Goal: Task Accomplishment & Management: Manage account settings

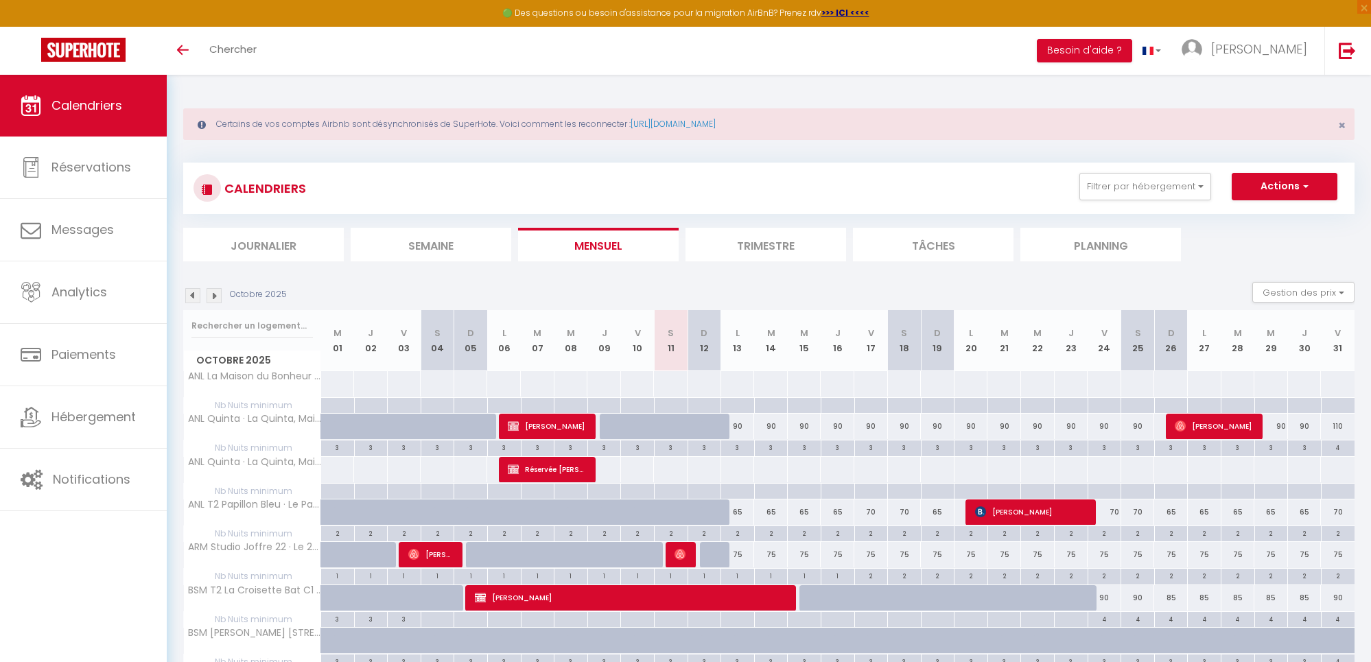
select select
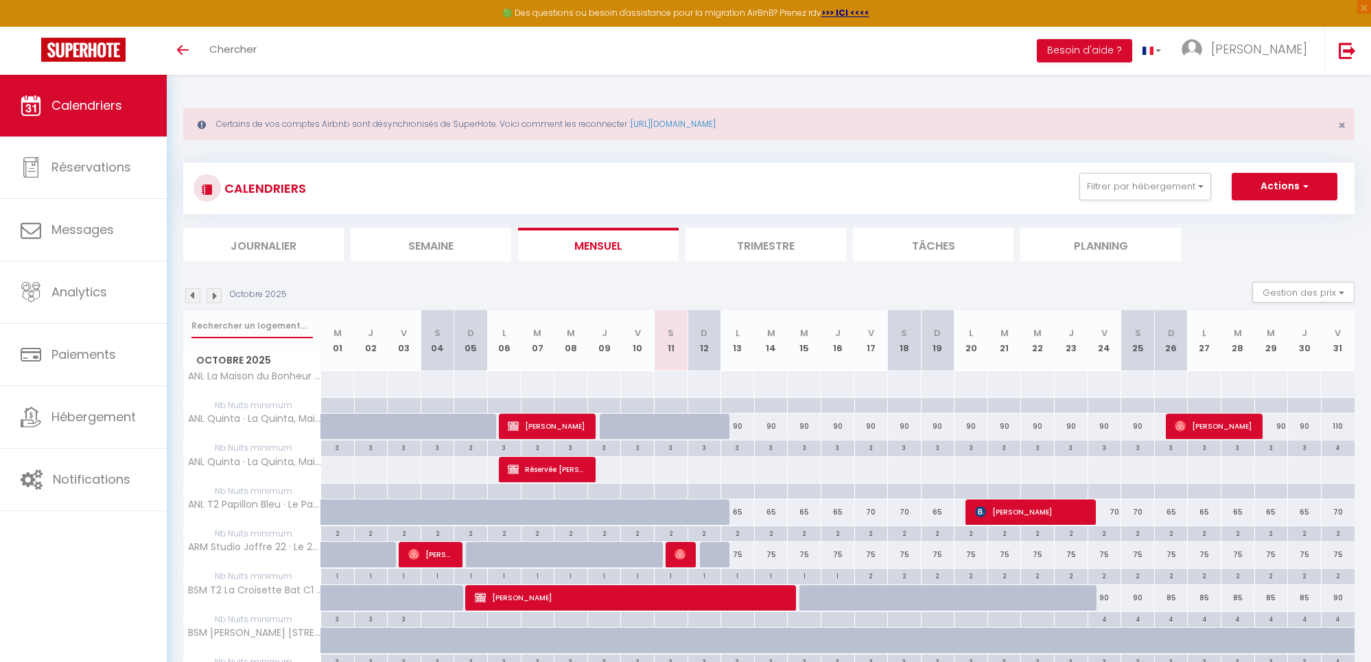
click at [229, 324] on input "text" at bounding box center [252, 326] width 121 height 25
type input "[PERSON_NAME]"
select select
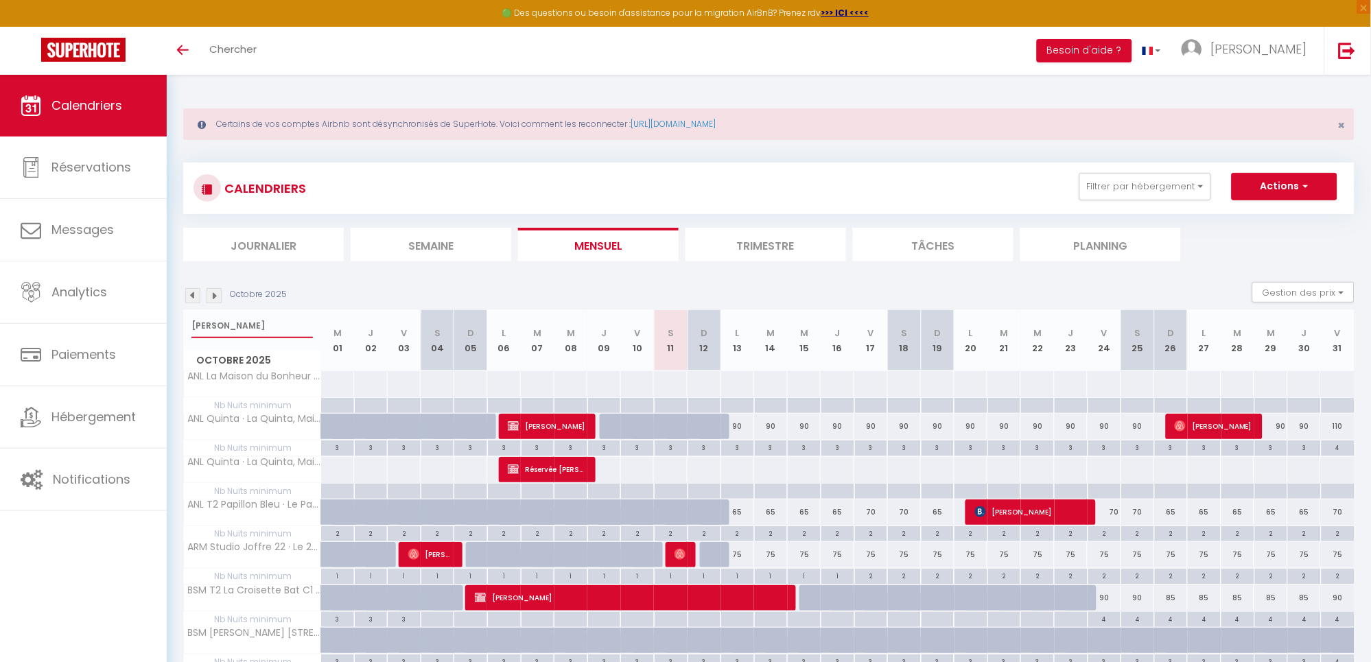
select select
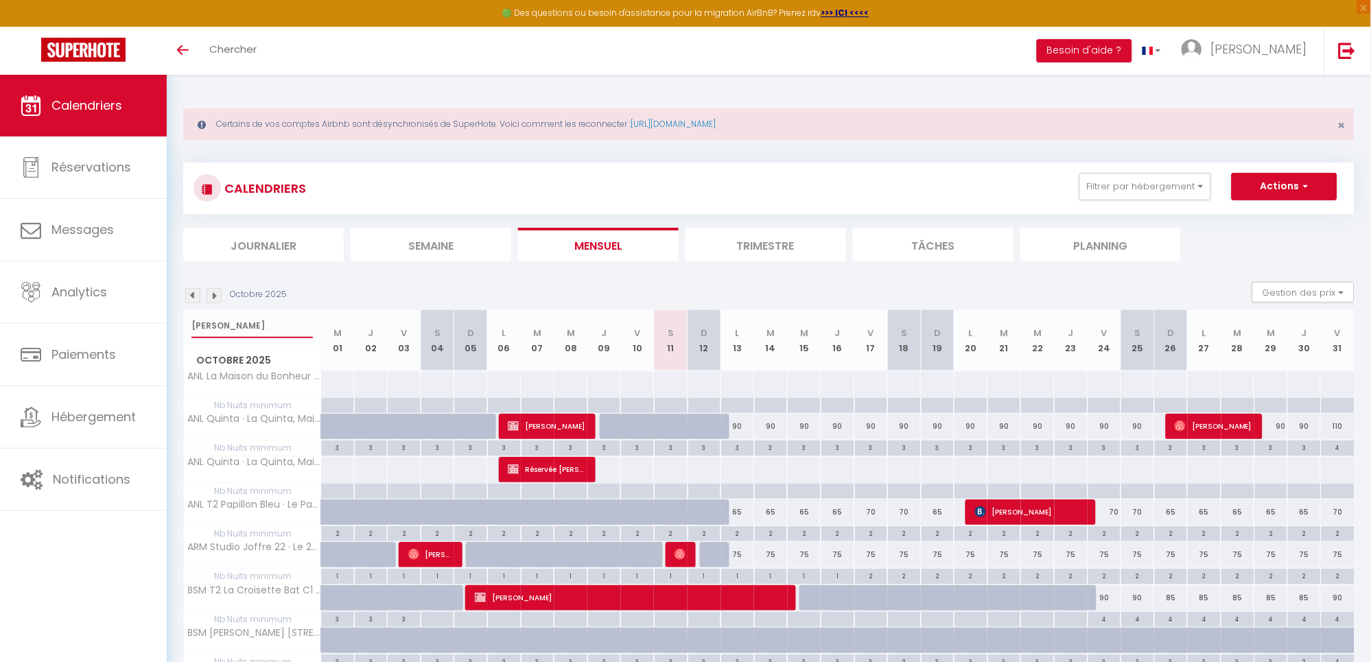
select select
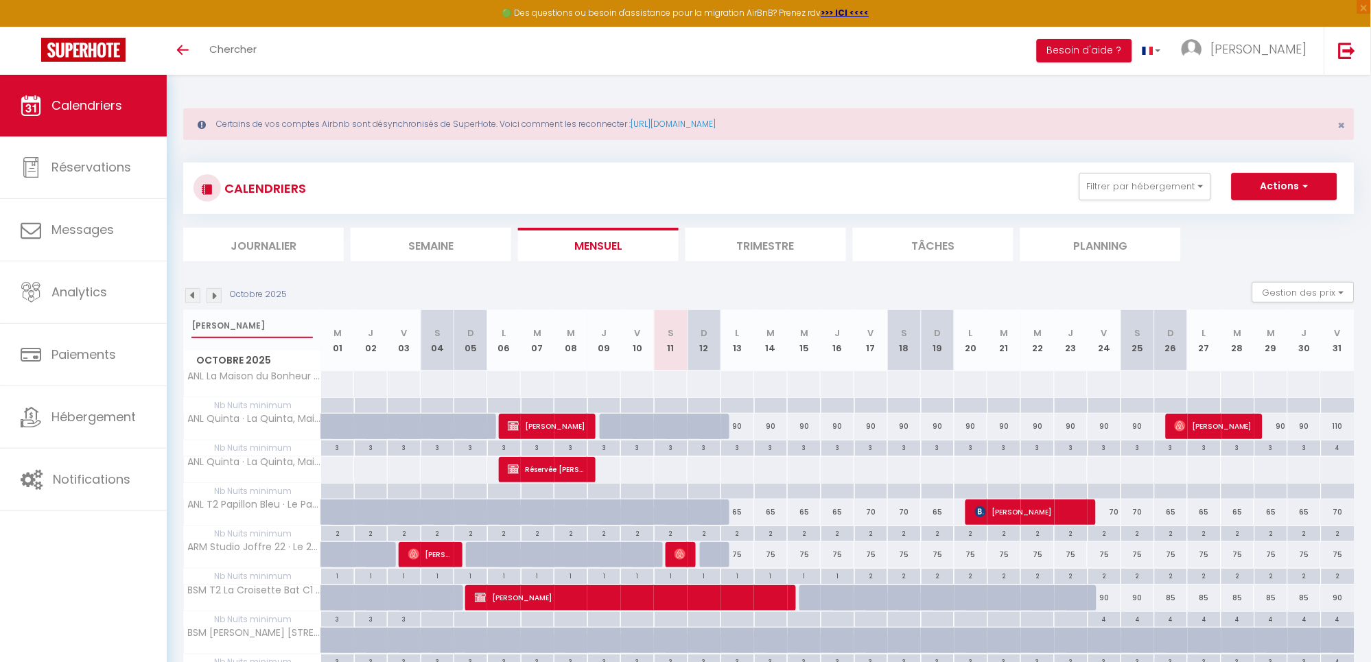
select select
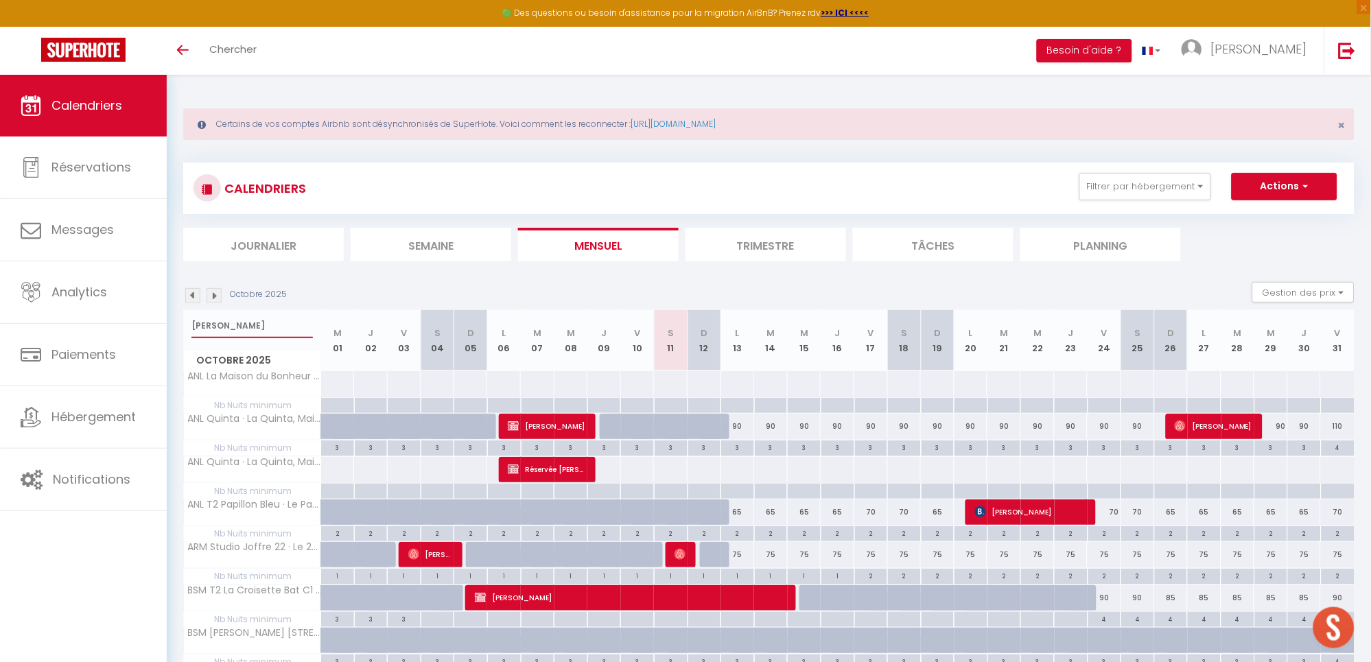
select select
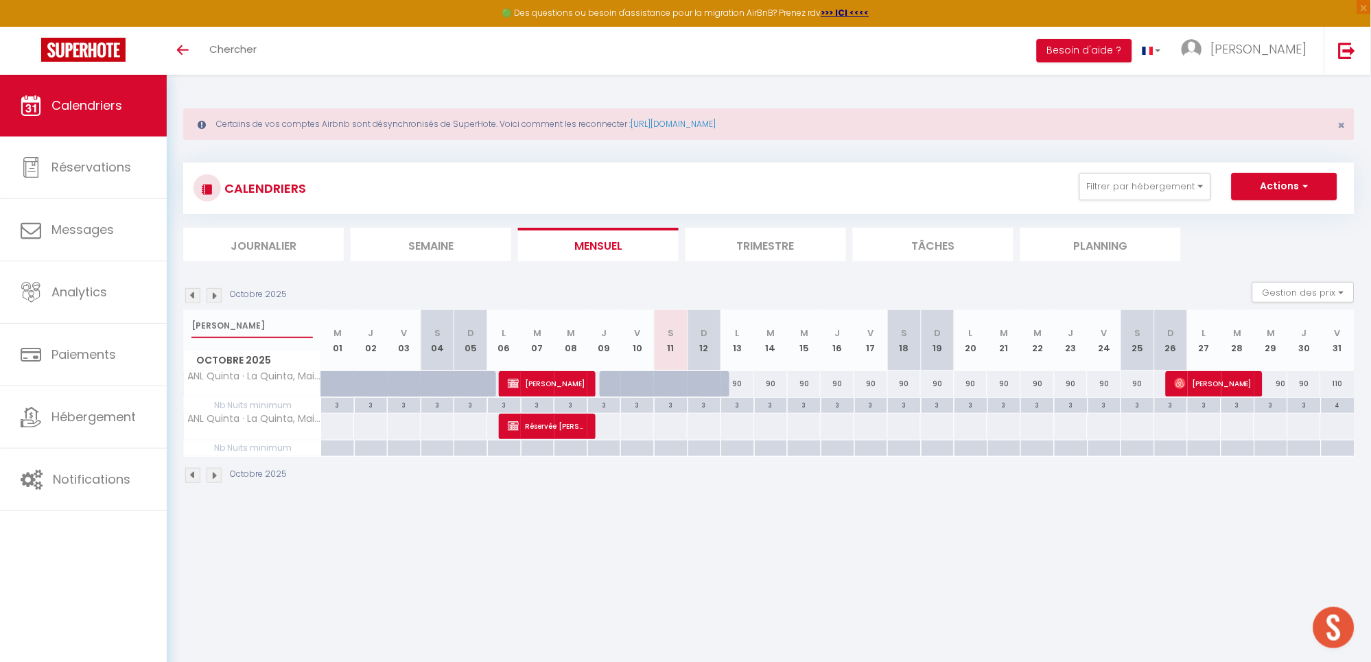
type input "[PERSON_NAME]"
click at [1232, 384] on span "[PERSON_NAME]" at bounding box center [1214, 384] width 78 height 26
select select "OK"
select select "0"
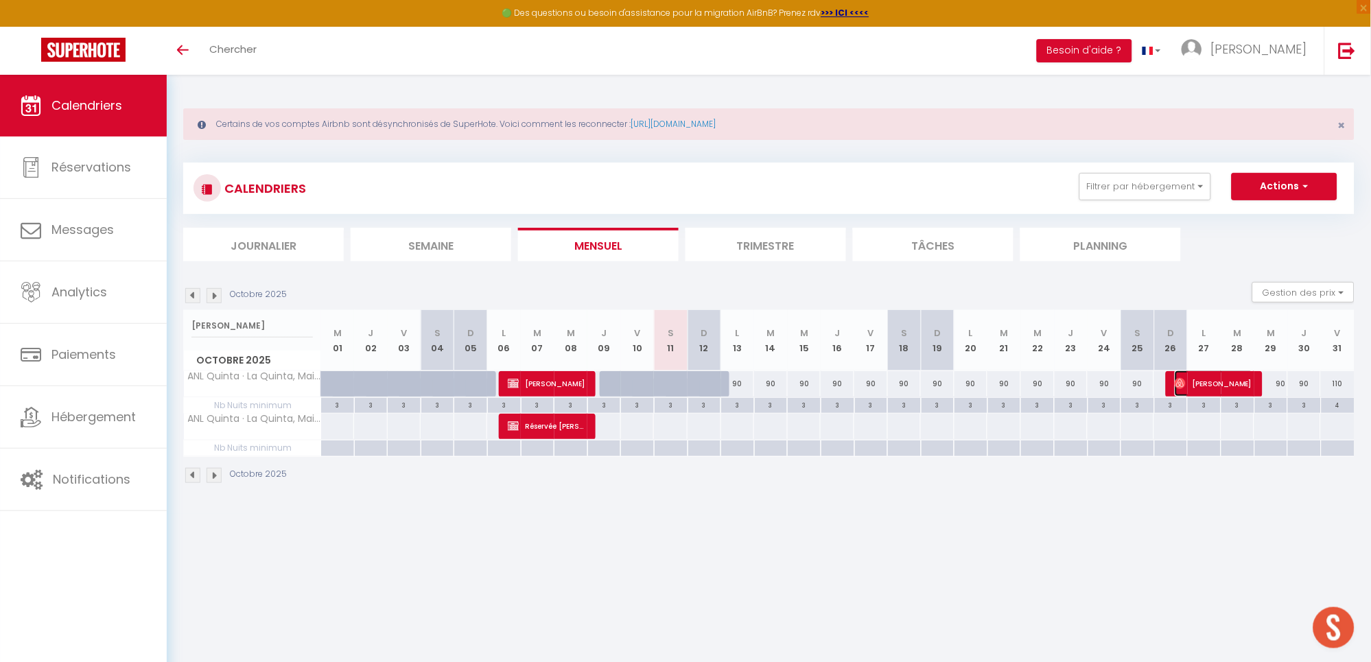
select select "0"
select select "1"
select select
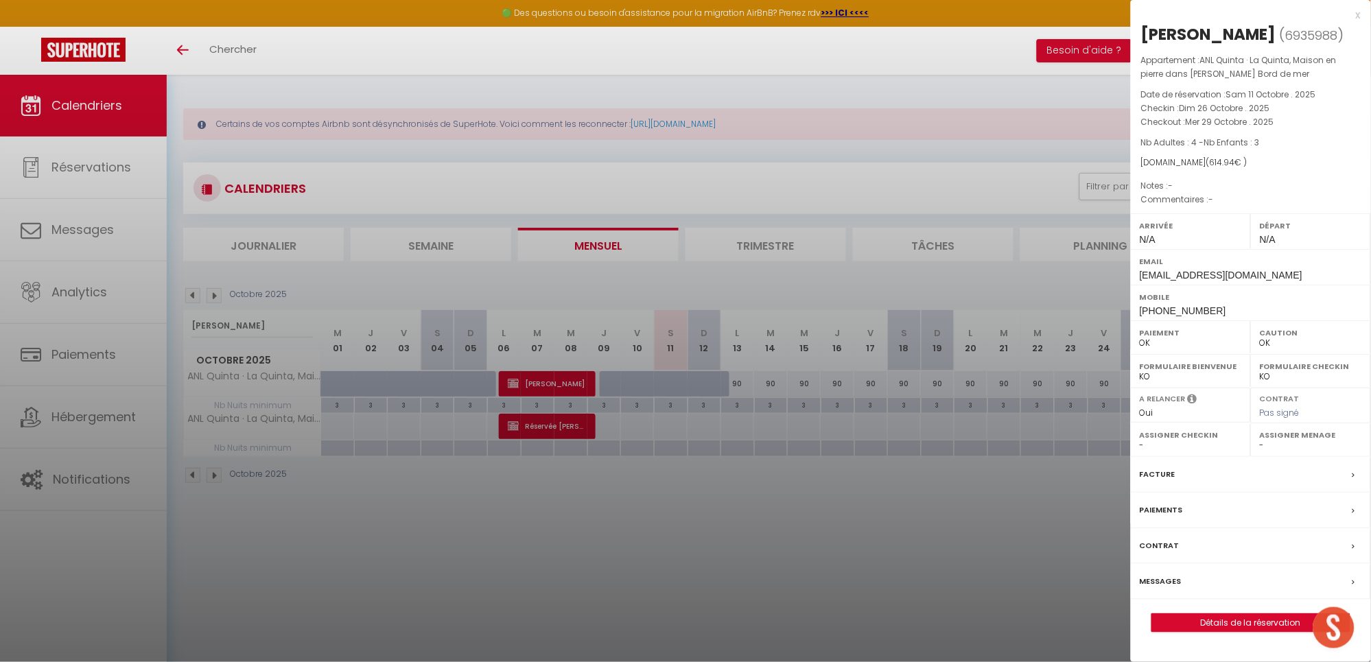
click at [1187, 242] on div "Arrivée N/A" at bounding box center [1191, 231] width 120 height 36
drag, startPoint x: 1260, startPoint y: 38, endPoint x: 1135, endPoint y: 30, distance: 125.2
click at [1135, 30] on div "[PERSON_NAME] ( 6935988 ) Appartement : ANL Quinta · La Quinta, Maison en pierr…" at bounding box center [1251, 328] width 240 height 610
copy div "[PERSON_NAME]"
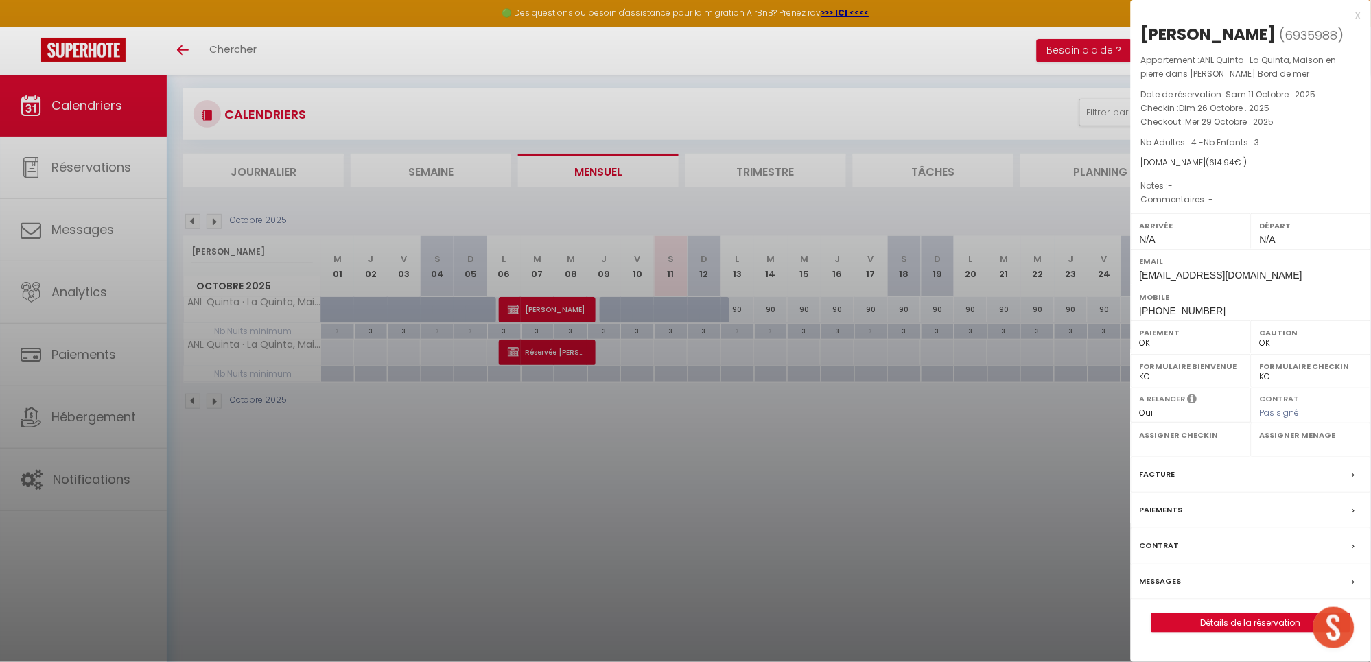
click at [1358, 11] on div "x" at bounding box center [1246, 15] width 230 height 16
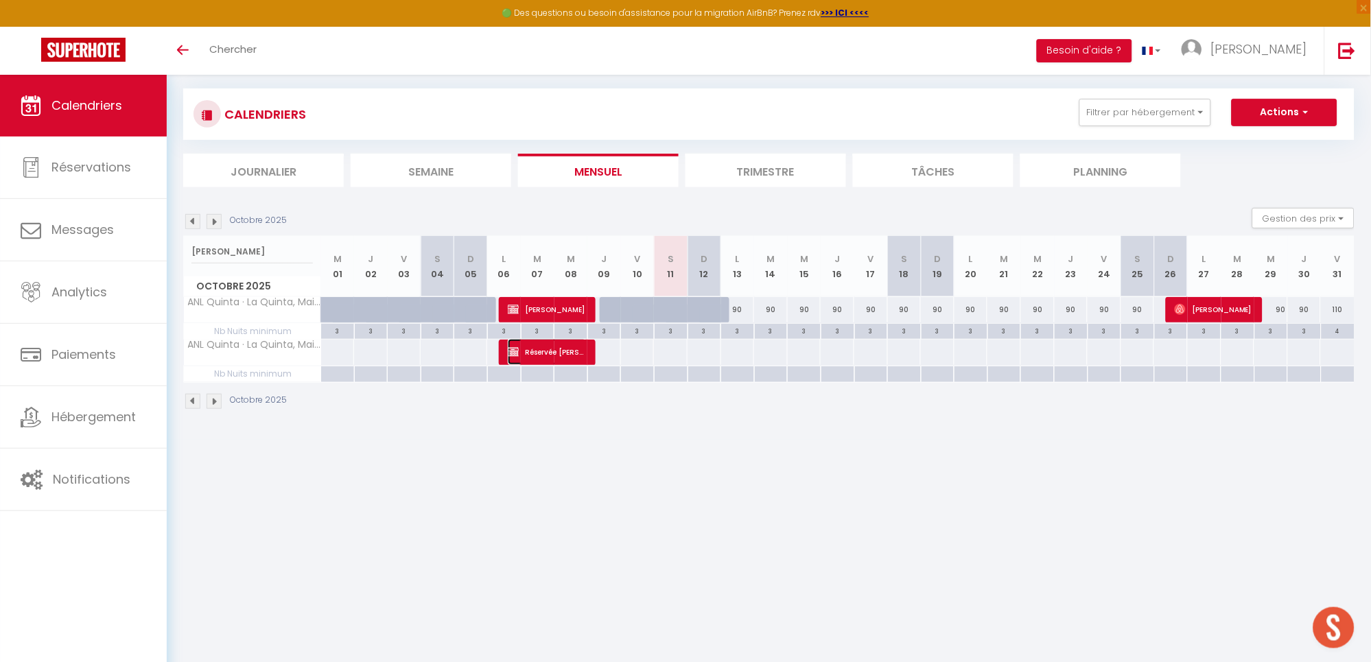
click at [565, 350] on span "Réservée [PERSON_NAME]" at bounding box center [547, 352] width 78 height 26
select select "KO"
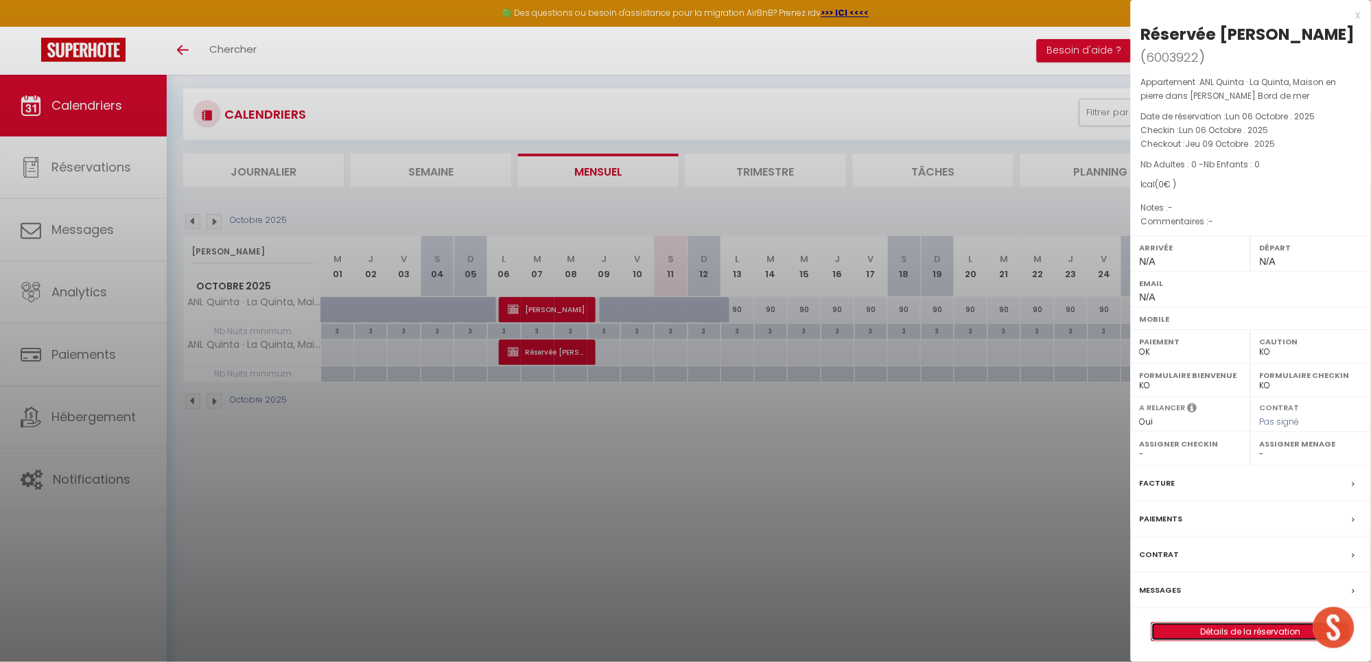
click at [1247, 623] on link "Détails de la réservation" at bounding box center [1252, 632] width 198 height 18
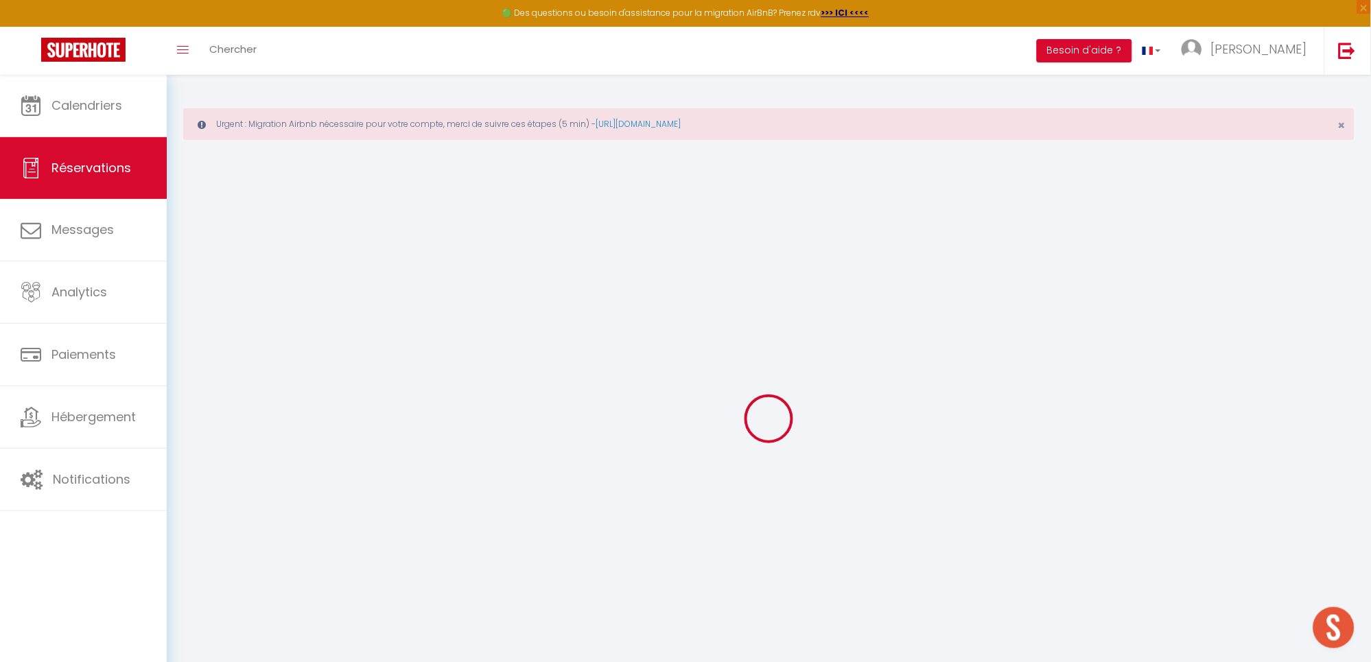
type input "Réservée"
type input "[PERSON_NAME]"
select select
select select "35559"
select select "1"
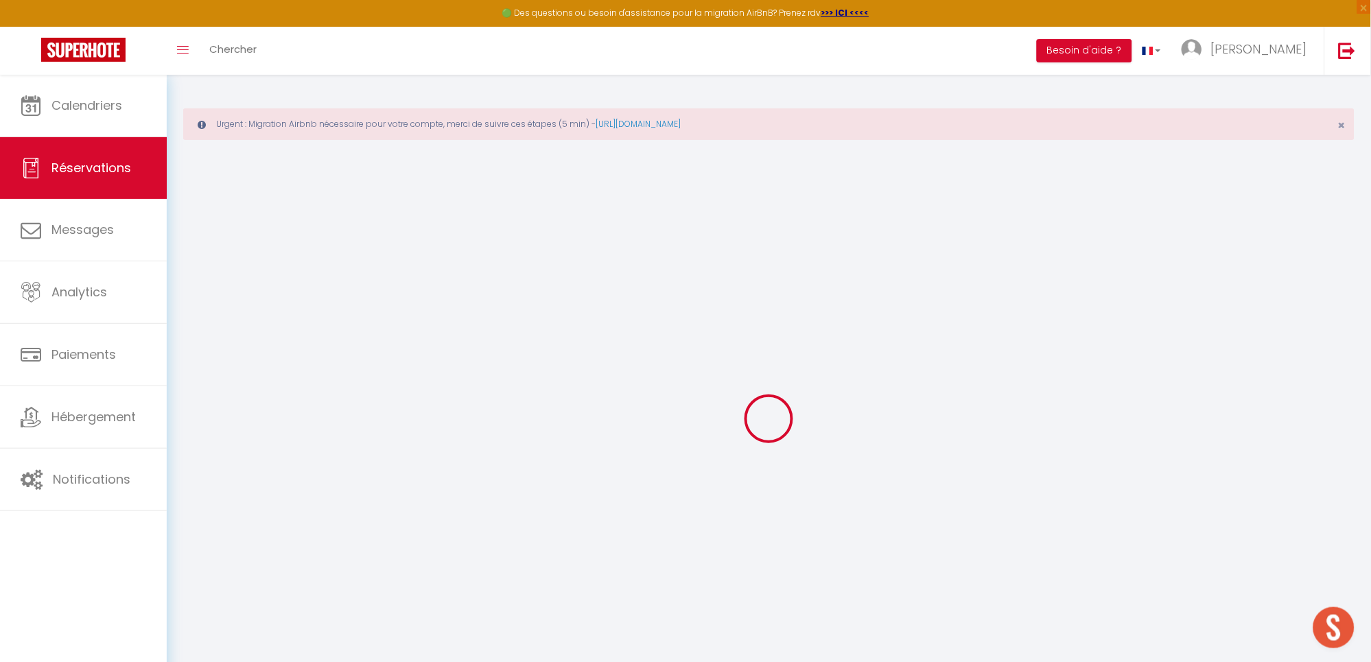
type input "Lun 06 Octobre 2025"
select select
type input "Jeu 09 Octobre 2025"
select select
type input "0"
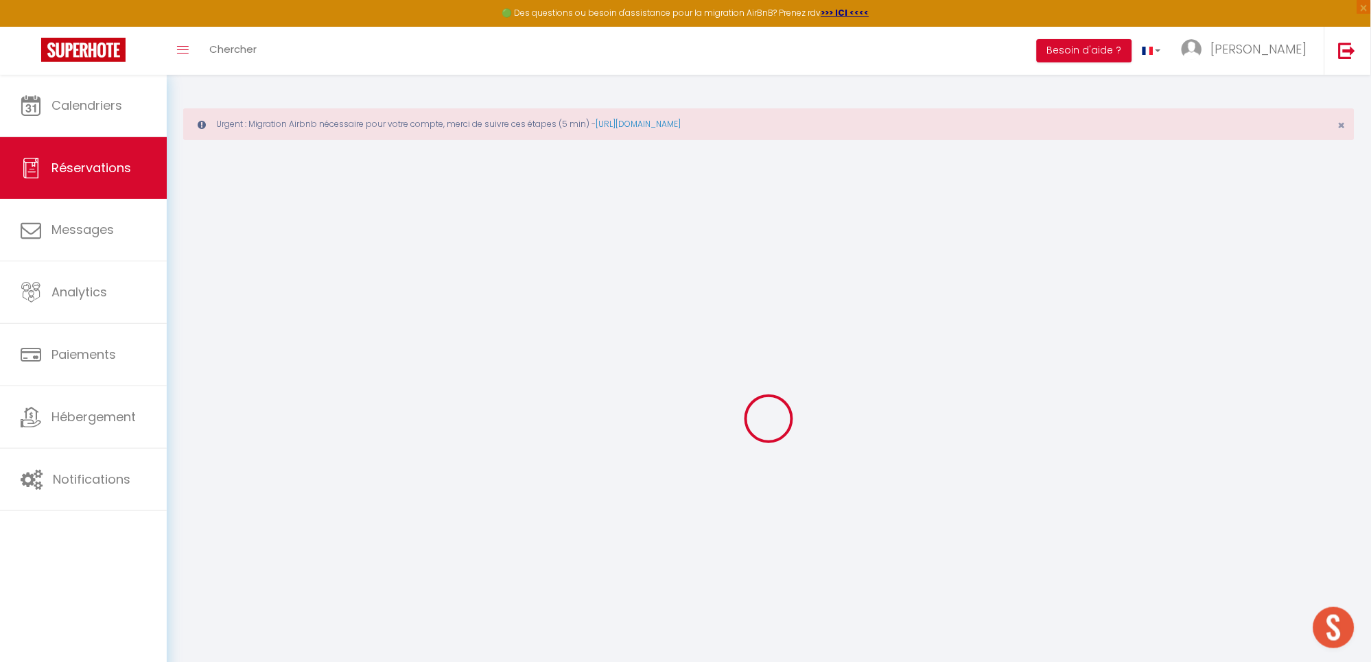
select select "12"
select select
checkbox input "false"
type input "0"
select select "73"
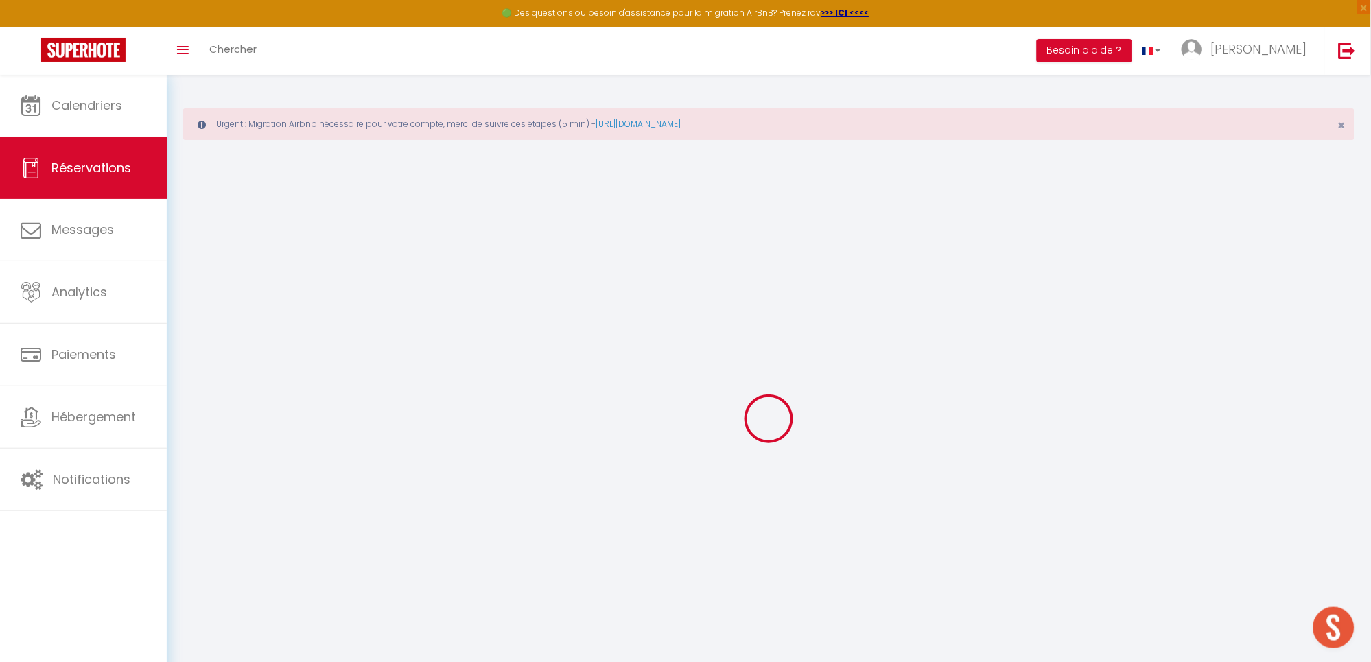
type input "0"
click at [1341, 121] on span "×" at bounding box center [1343, 125] width 8 height 17
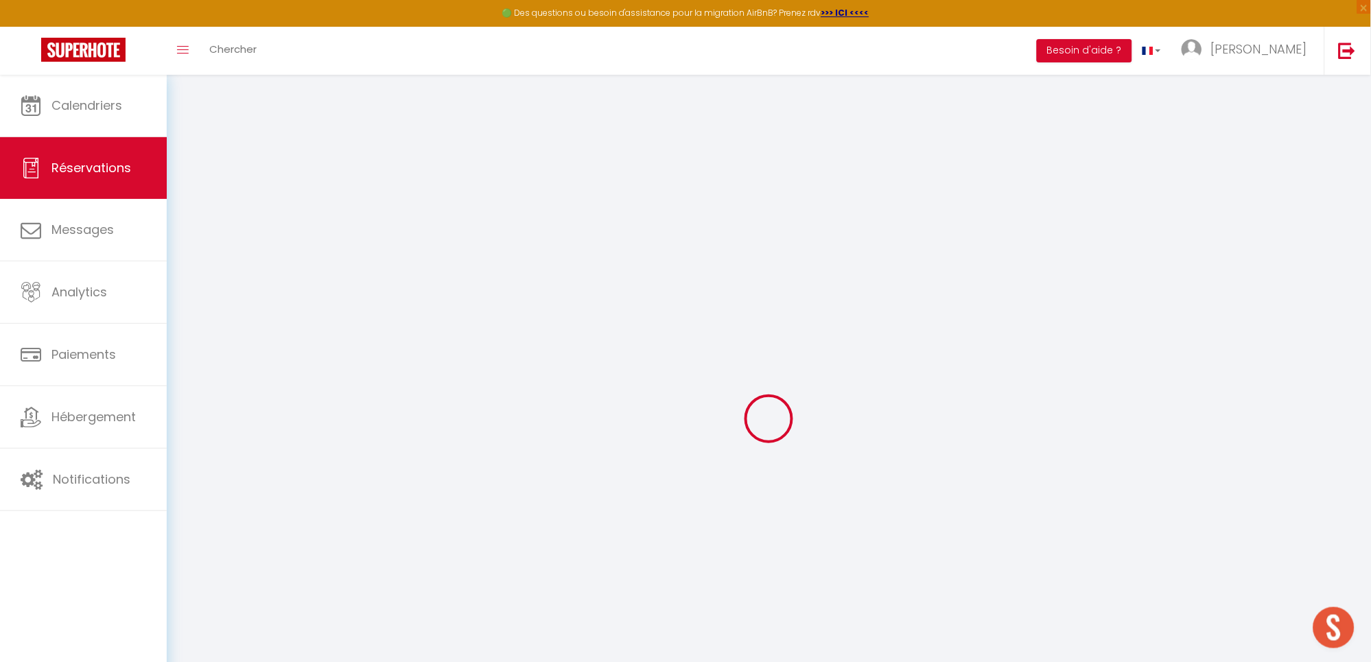
select select
select select "14"
checkbox input "false"
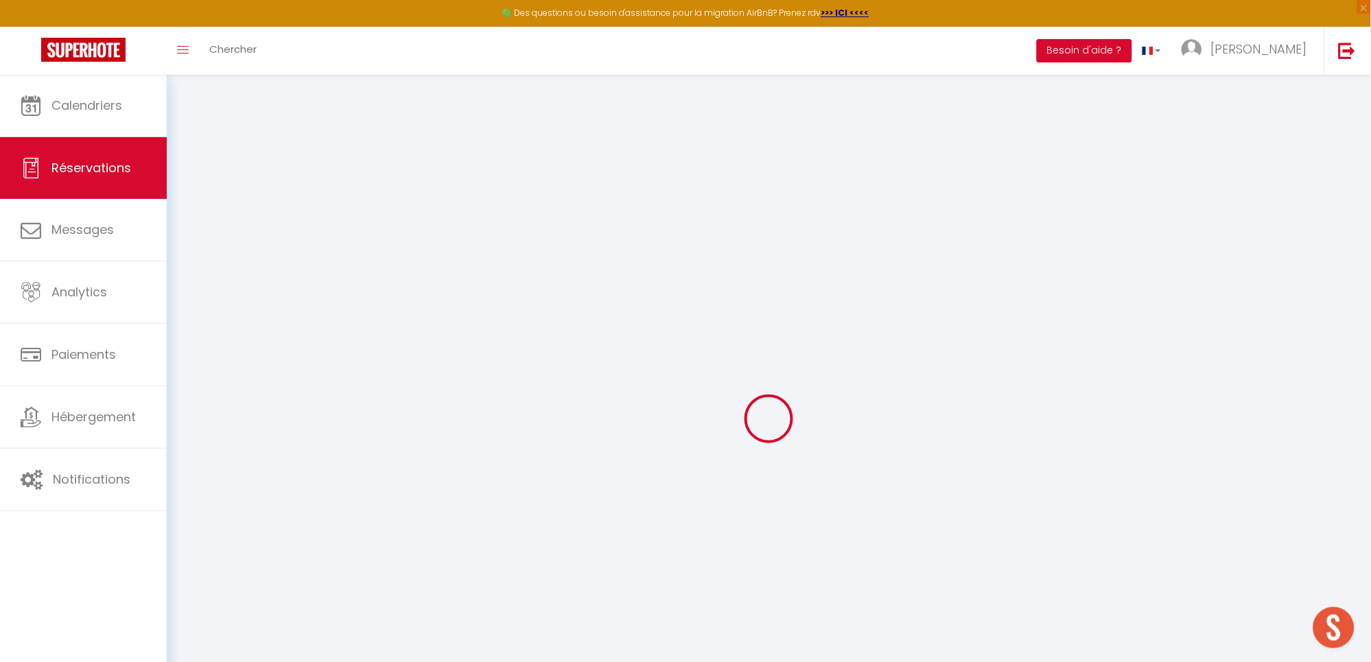
select select
checkbox input "false"
select select
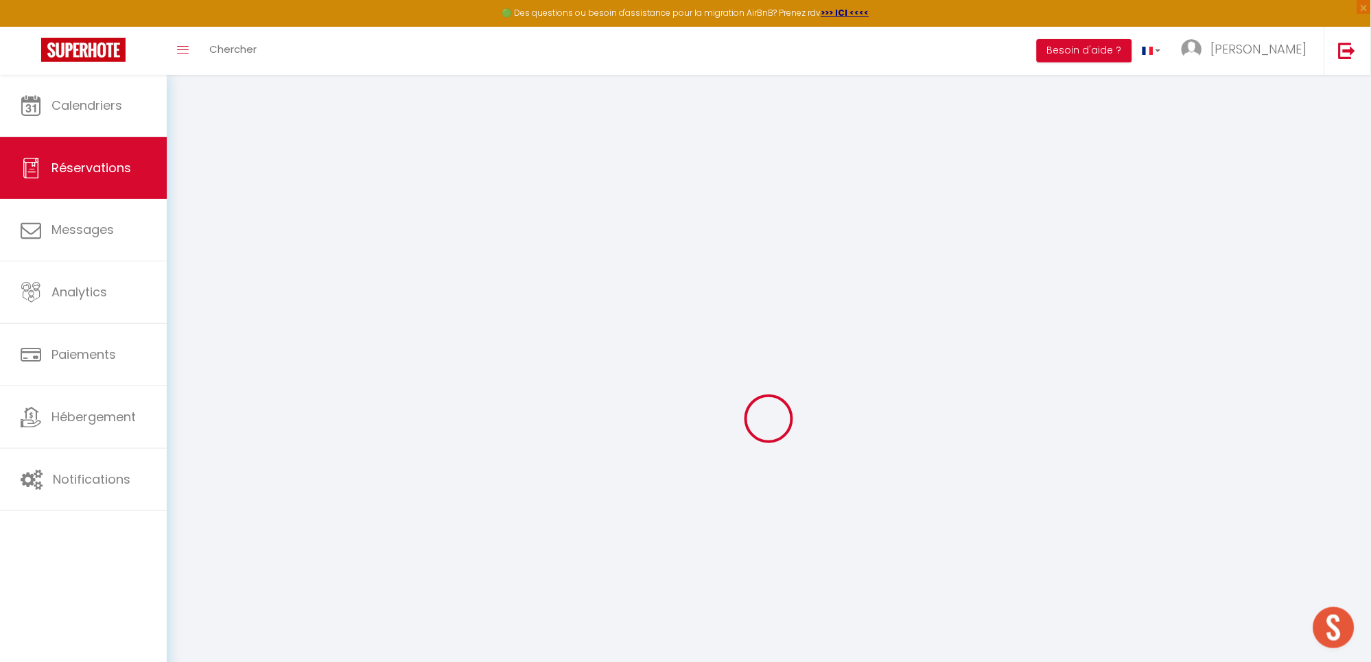
select select
checkbox input "false"
select select
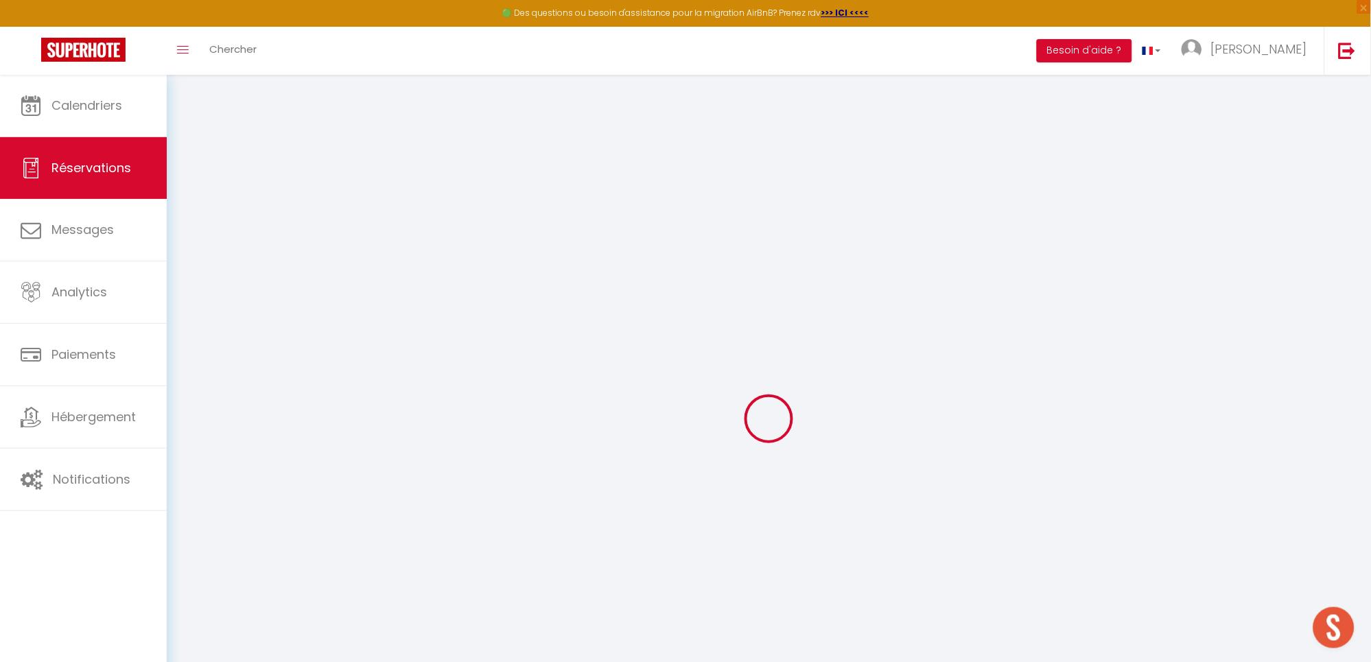
select select
checkbox input "false"
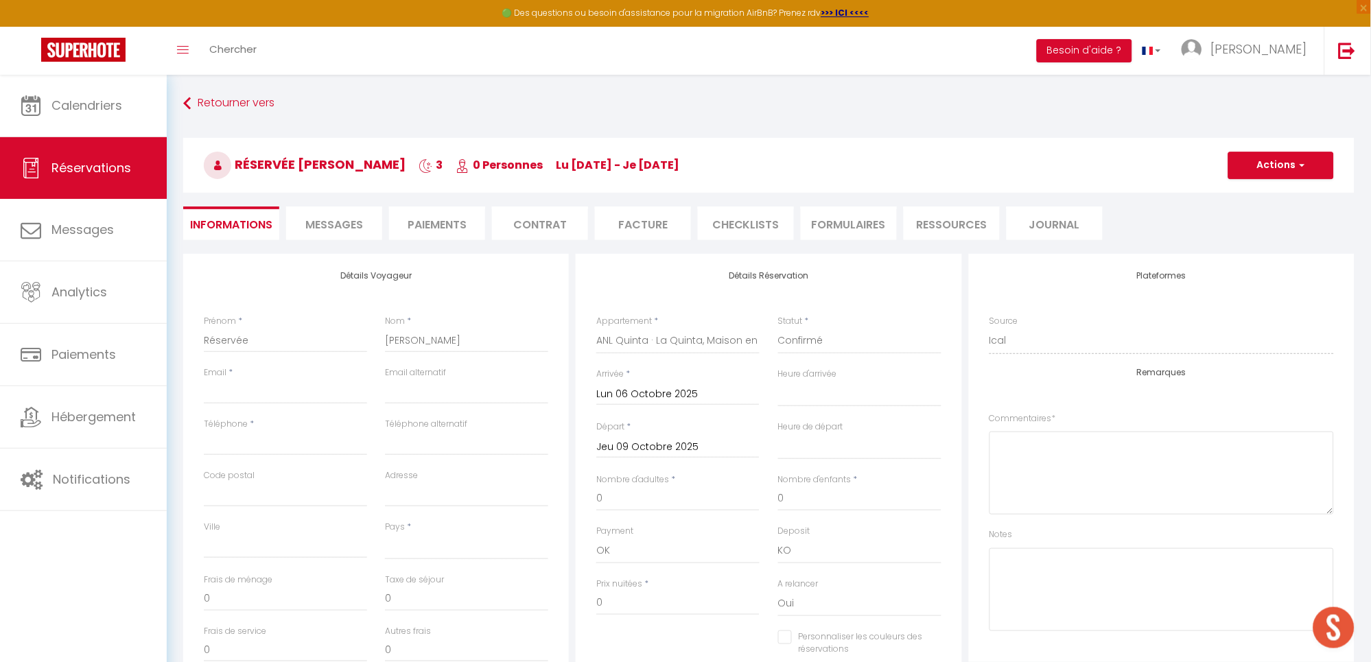
select select
checkbox input "false"
click at [1279, 162] on button "Actions" at bounding box center [1282, 165] width 106 height 27
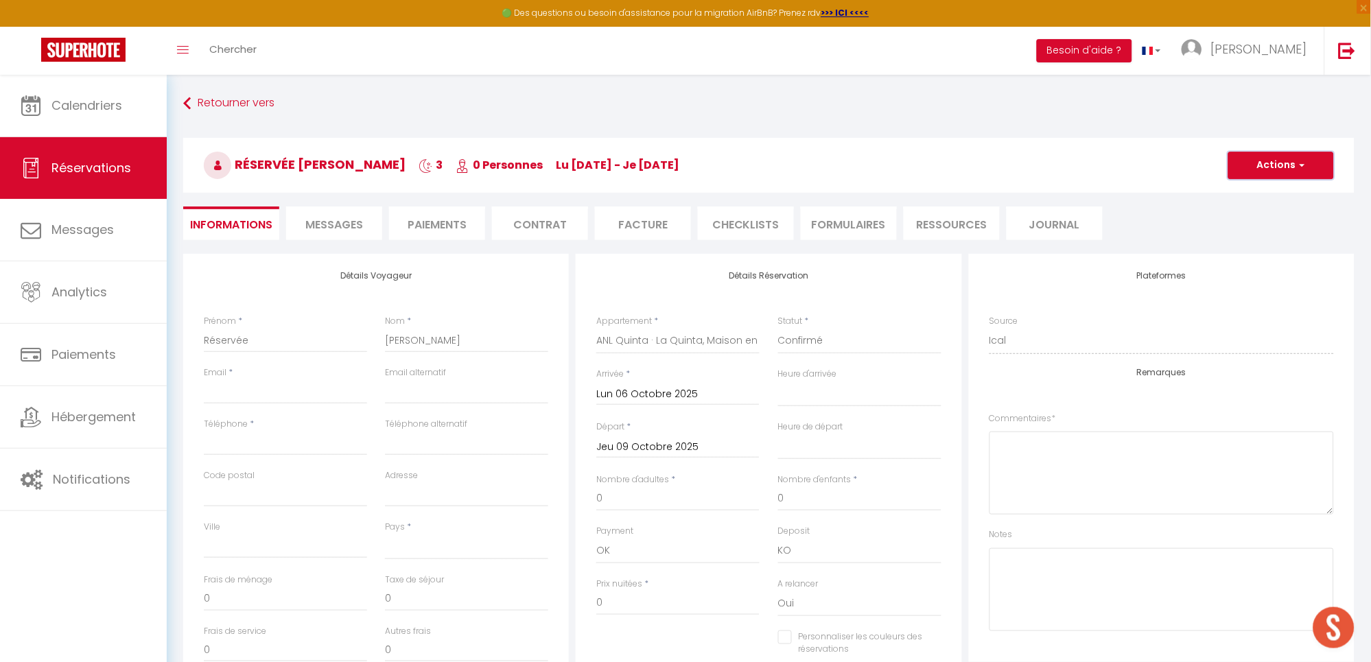
select select
checkbox input "false"
select select
click at [1242, 229] on link "Supprimer" at bounding box center [1268, 231] width 108 height 18
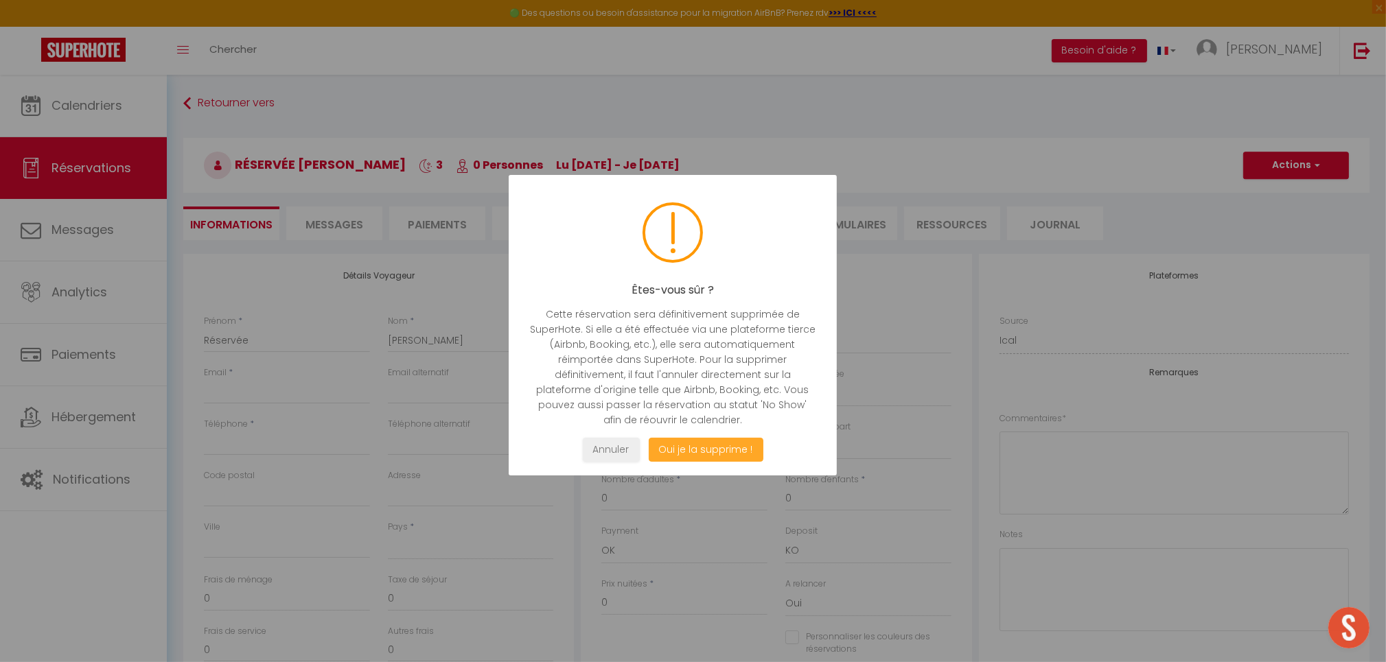
click at [717, 439] on button "Oui je la supprime !" at bounding box center [705, 450] width 115 height 24
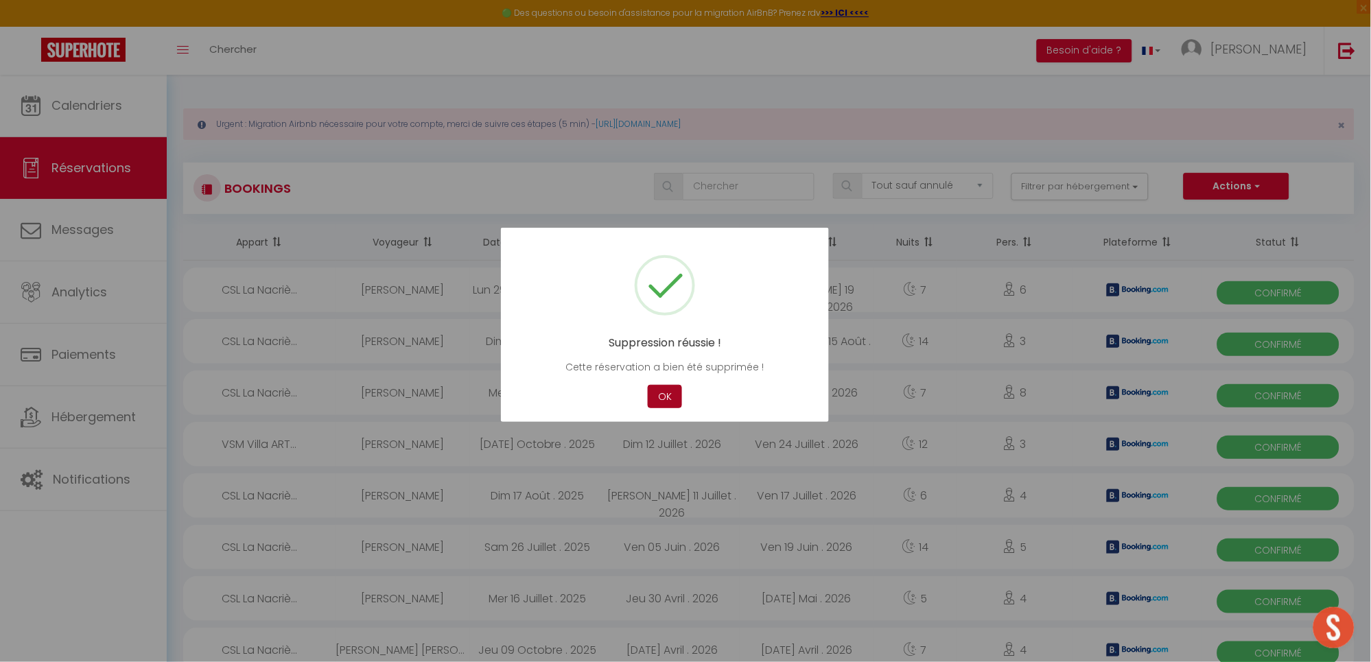
click at [667, 398] on button "OK" at bounding box center [665, 397] width 34 height 24
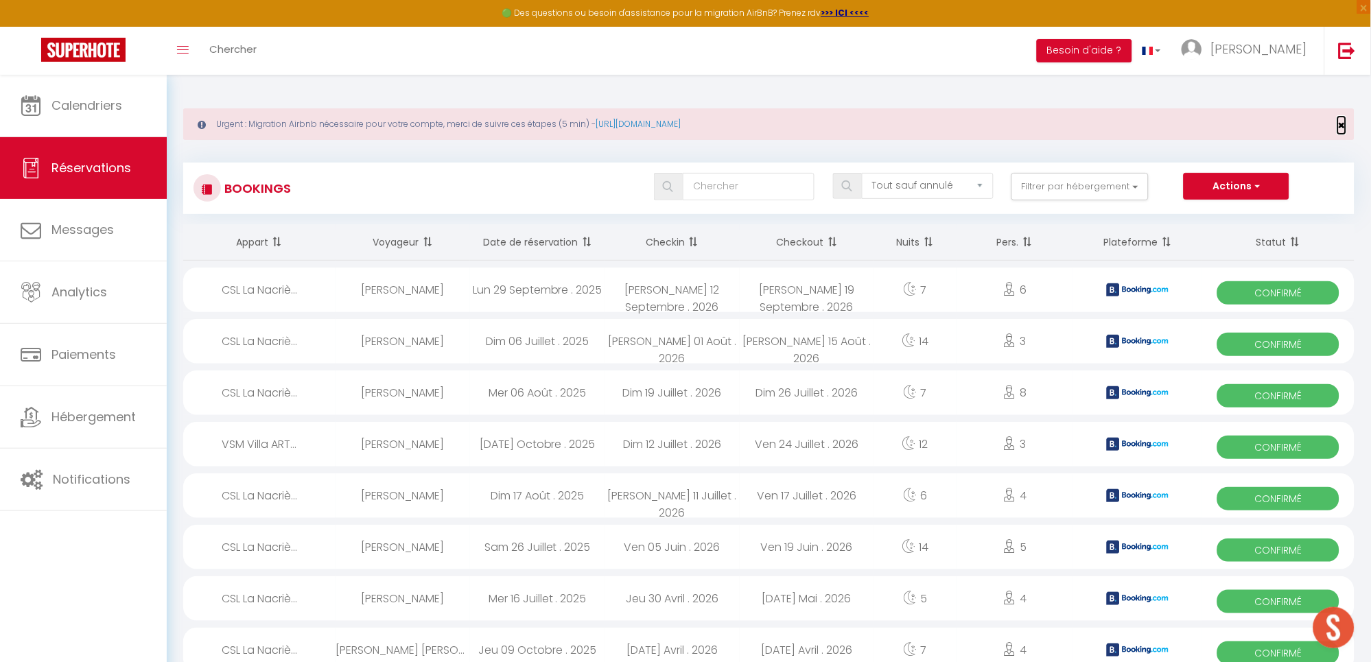
click at [1344, 128] on span "×" at bounding box center [1343, 125] width 8 height 17
